Goal: Communication & Community: Ask a question

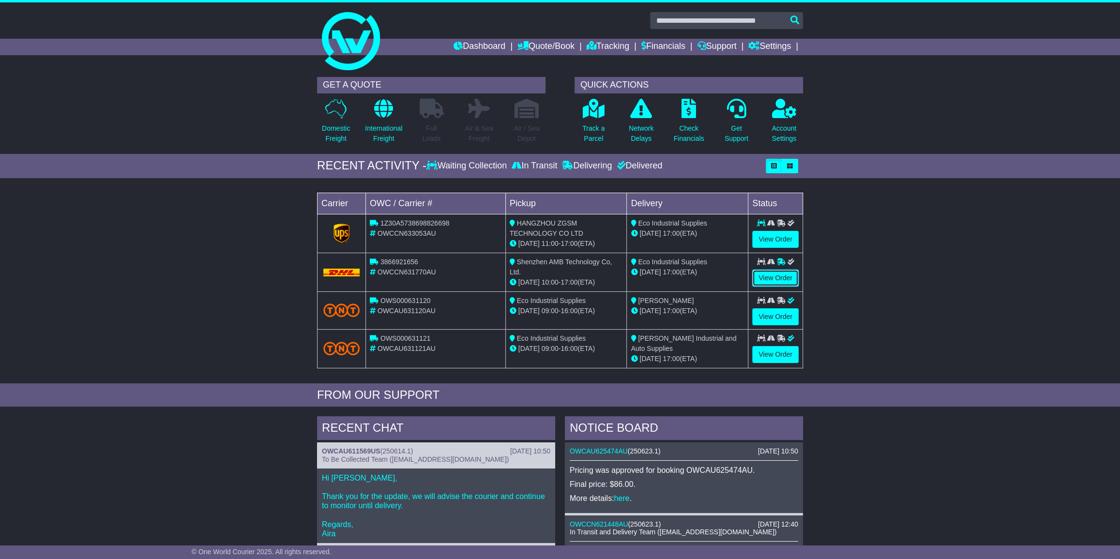
click at [773, 276] on link "View Order" at bounding box center [775, 278] width 46 height 17
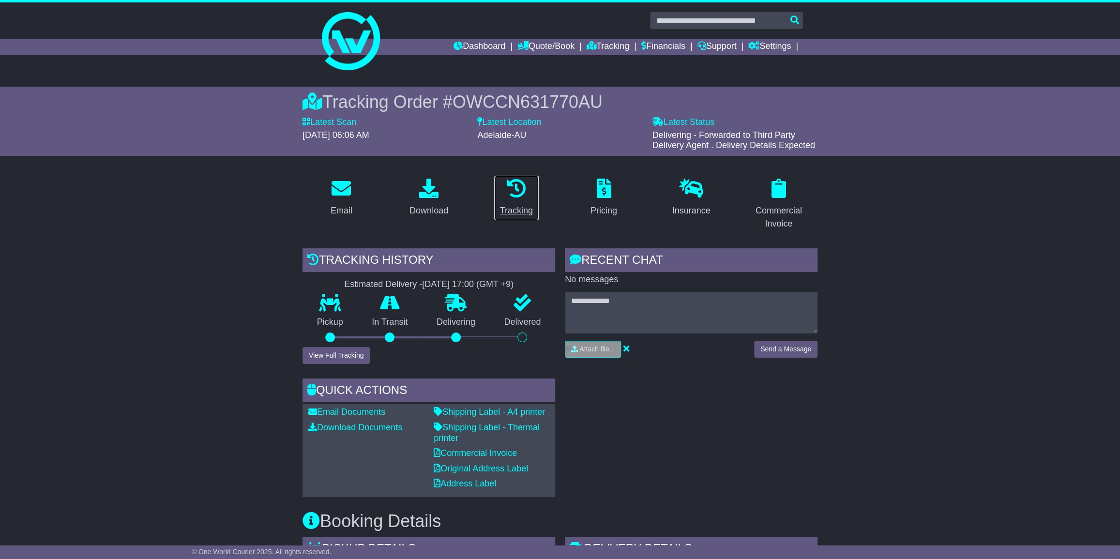
click at [516, 189] on icon at bounding box center [516, 188] width 19 height 19
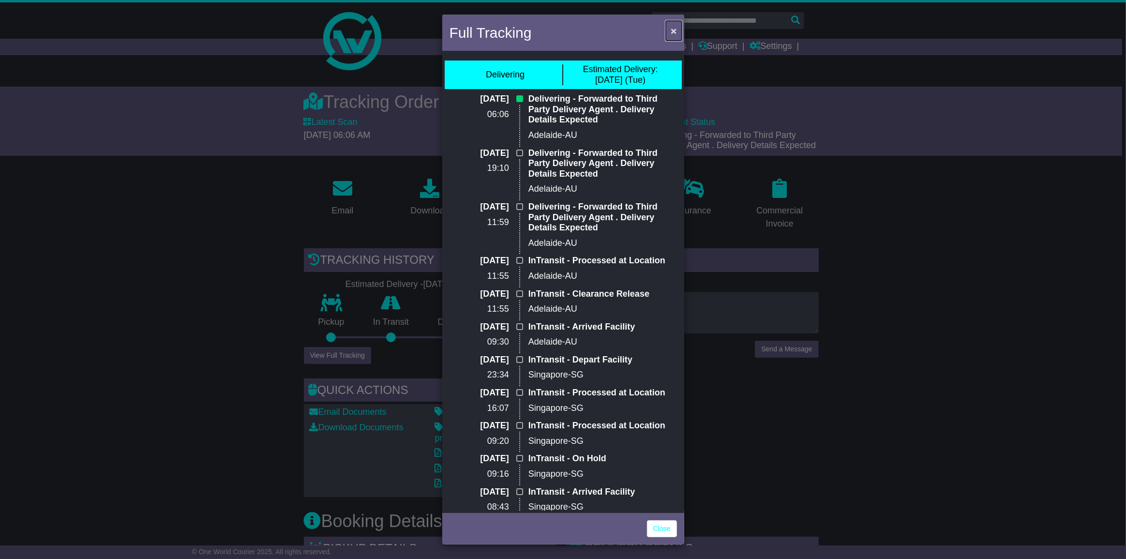
click at [674, 28] on span "×" at bounding box center [674, 30] width 6 height 11
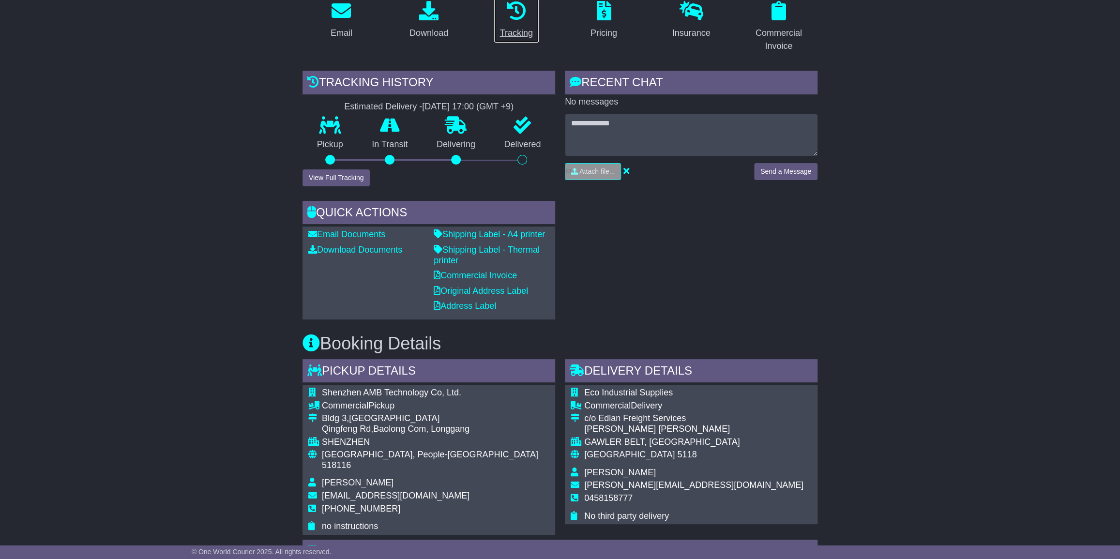
scroll to position [176, 0]
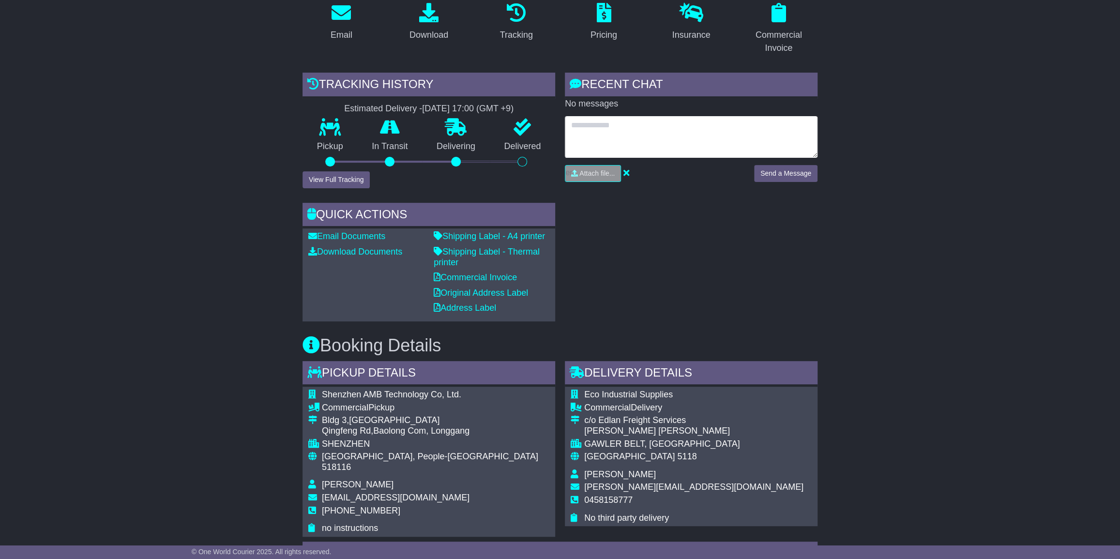
click at [583, 123] on textarea at bounding box center [691, 137] width 253 height 42
type textarea "**********"
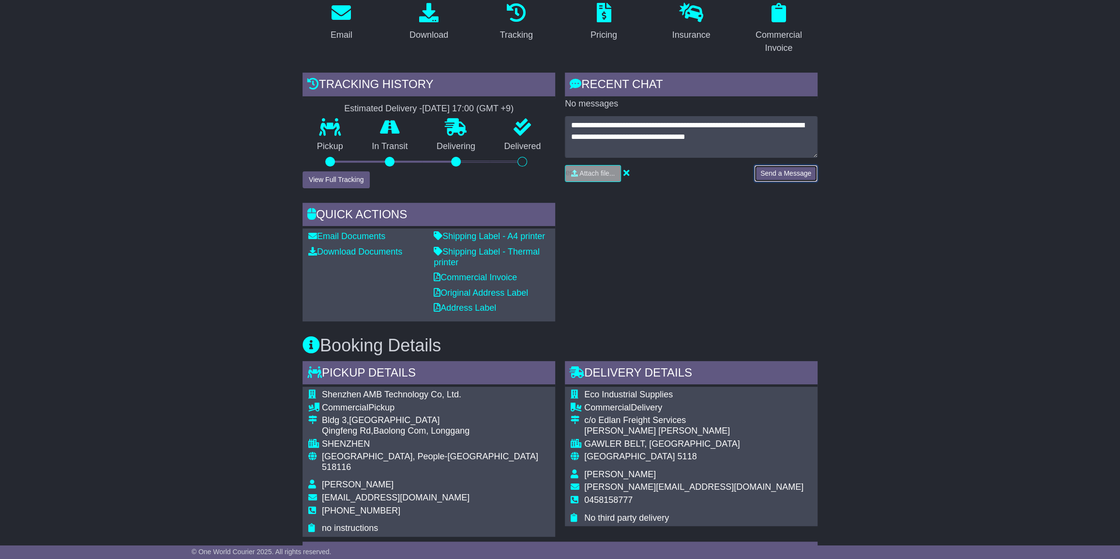
click at [774, 171] on button "Send a Message" at bounding box center [785, 173] width 63 height 17
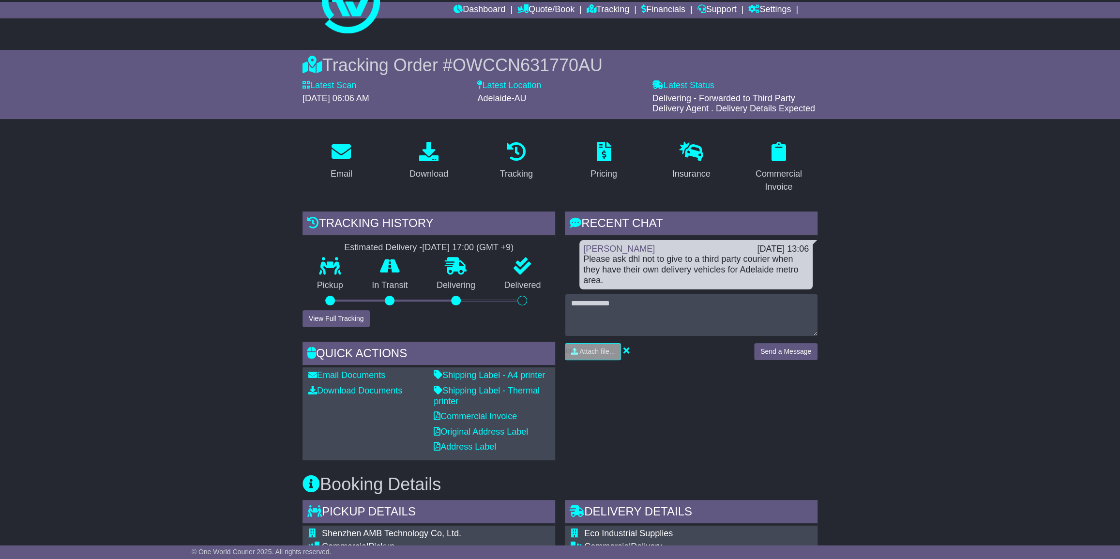
scroll to position [0, 0]
